Goal: Task Accomplishment & Management: Use online tool/utility

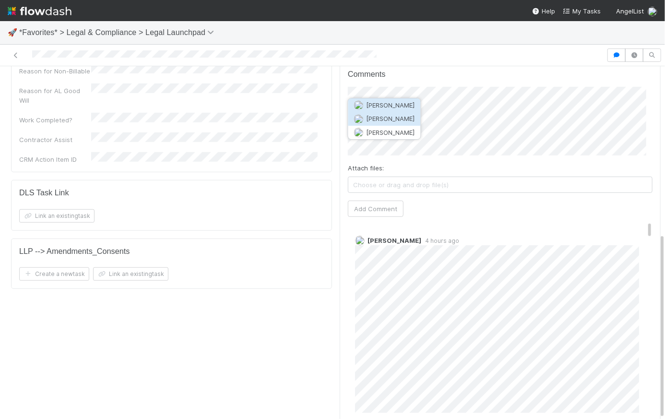
click at [402, 119] on span "Scarlett Grabowska" at bounding box center [391, 119] width 48 height 8
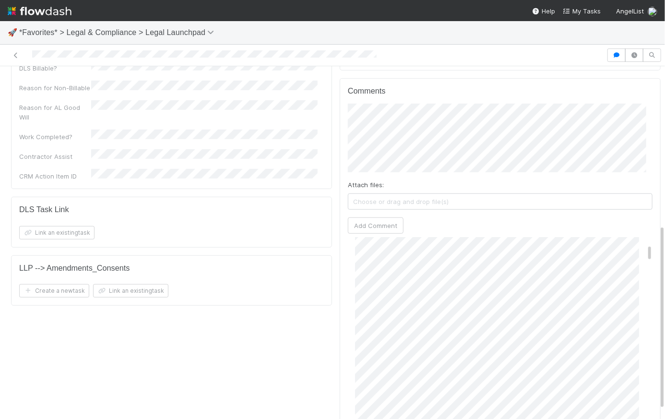
scroll to position [129, 0]
click at [336, 131] on div "Collaborators Edit Requester Collaborator Teams Collaborators 🚨 This task is P0…" at bounding box center [500, 121] width 329 height 656
click at [340, 121] on div "Comments Attach files: Choose or drag and drop file(s) Add Comment Scarlett Gra…" at bounding box center [500, 257] width 321 height 359
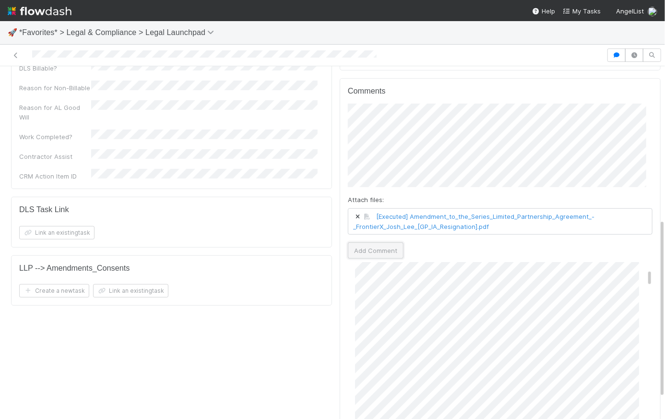
click at [382, 242] on button "Add Comment" at bounding box center [376, 250] width 56 height 16
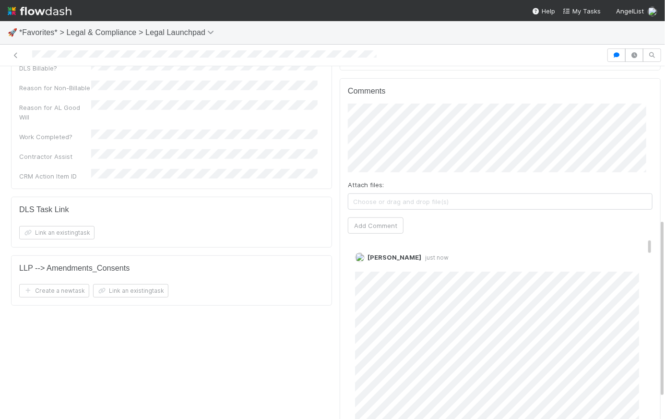
scroll to position [0, 0]
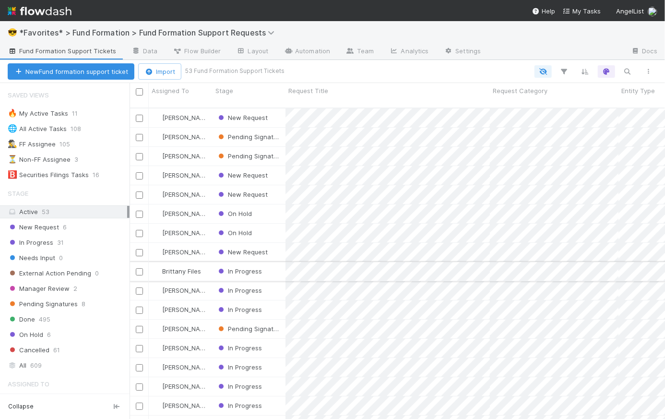
scroll to position [313, 529]
click at [277, 243] on div "New Request" at bounding box center [249, 252] width 73 height 19
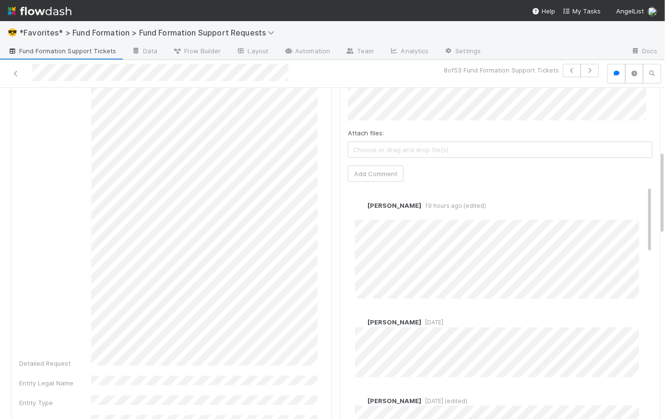
scroll to position [408, 0]
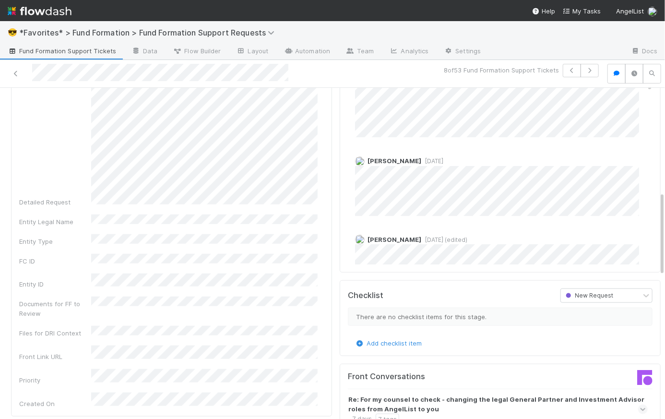
click at [99, 256] on div "Request Title Request Category Detailed Request Entity Legal Name Entity Type F…" at bounding box center [171, 75] width 305 height 668
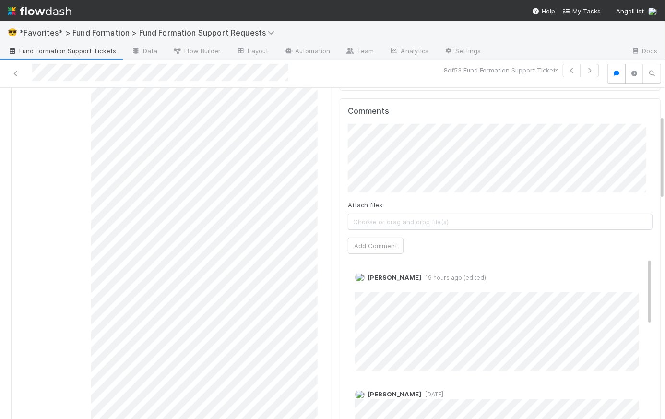
scroll to position [252, 0]
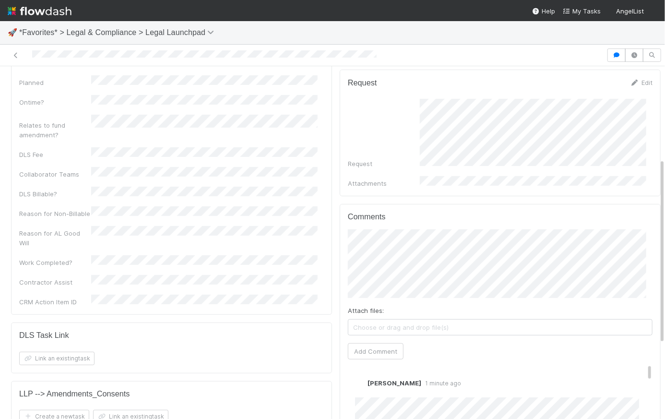
scroll to position [318, 0]
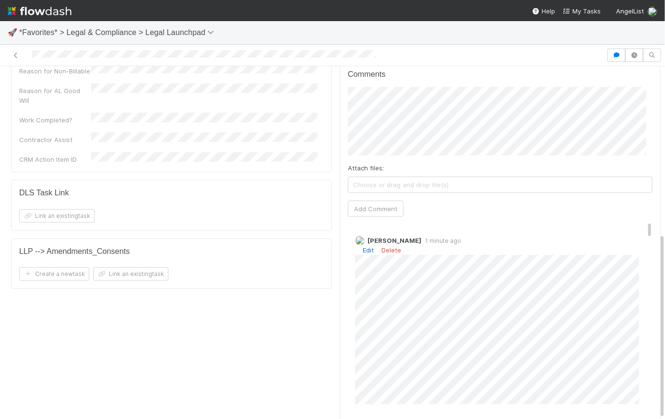
click at [363, 246] on link "Edit" at bounding box center [368, 250] width 11 height 8
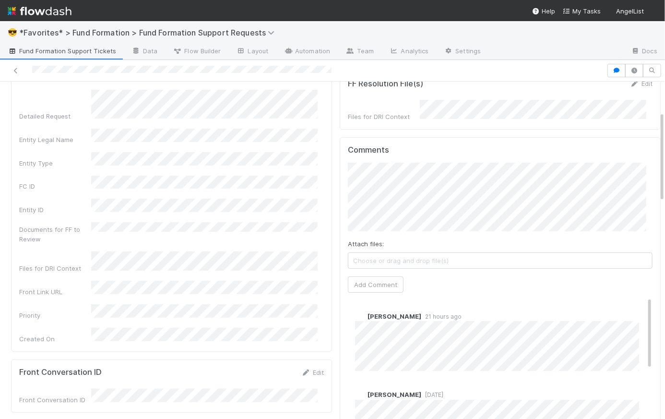
scroll to position [194, 0]
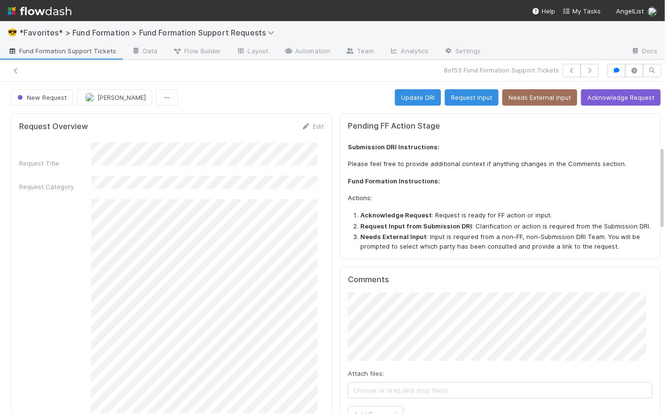
scroll to position [252, 0]
